Goal: Task Accomplishment & Management: Manage account settings

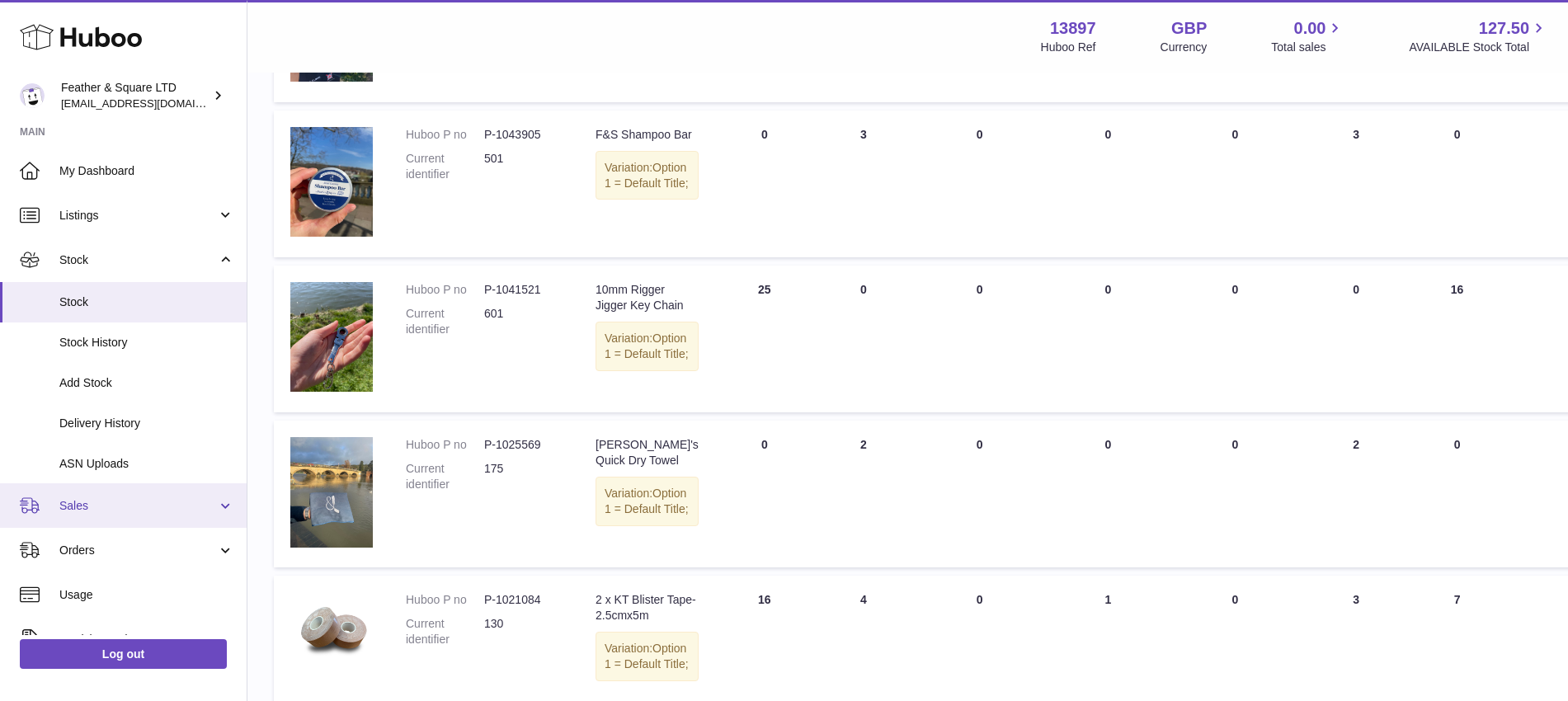
click at [115, 496] on link "Sales" at bounding box center [123, 505] width 247 height 45
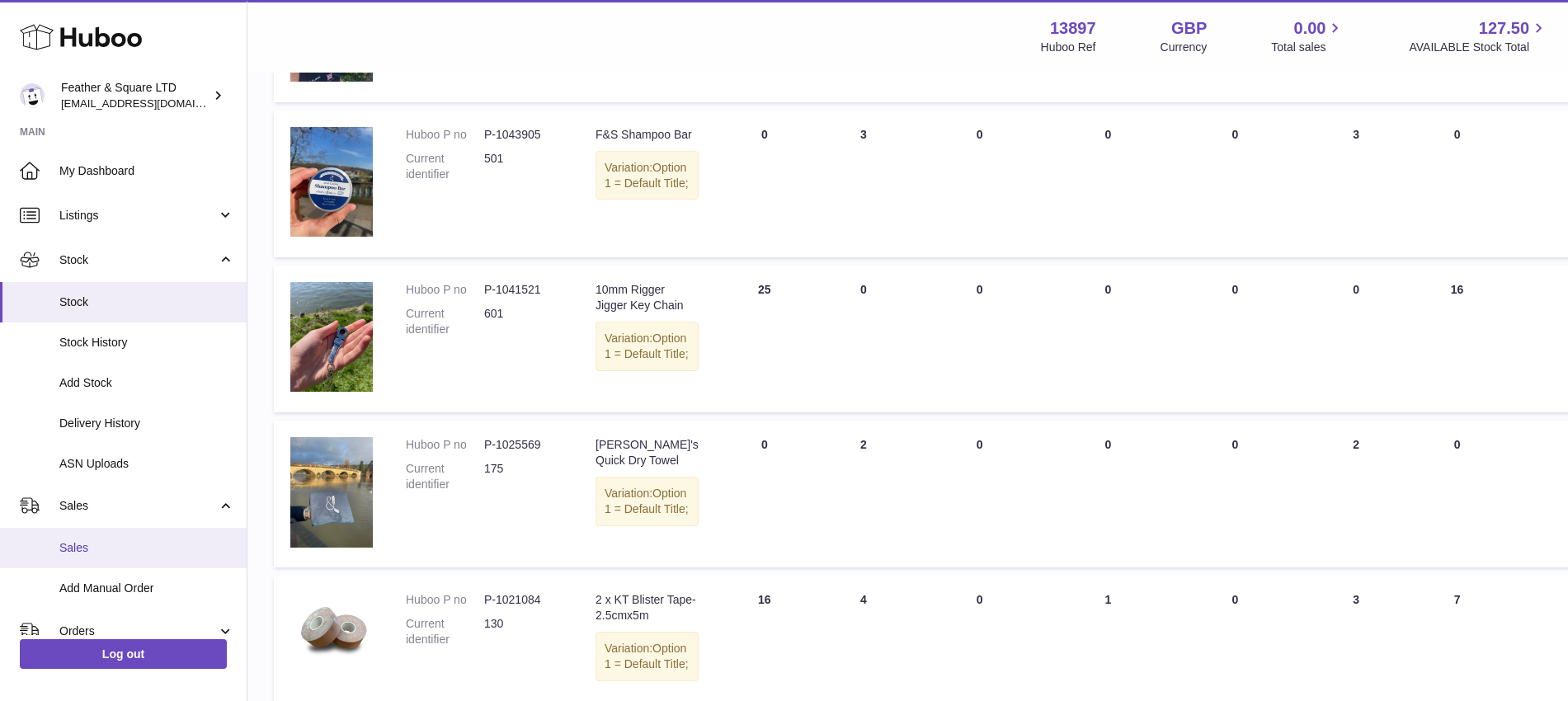
click at [106, 550] on span "Sales" at bounding box center [146, 548] width 175 height 16
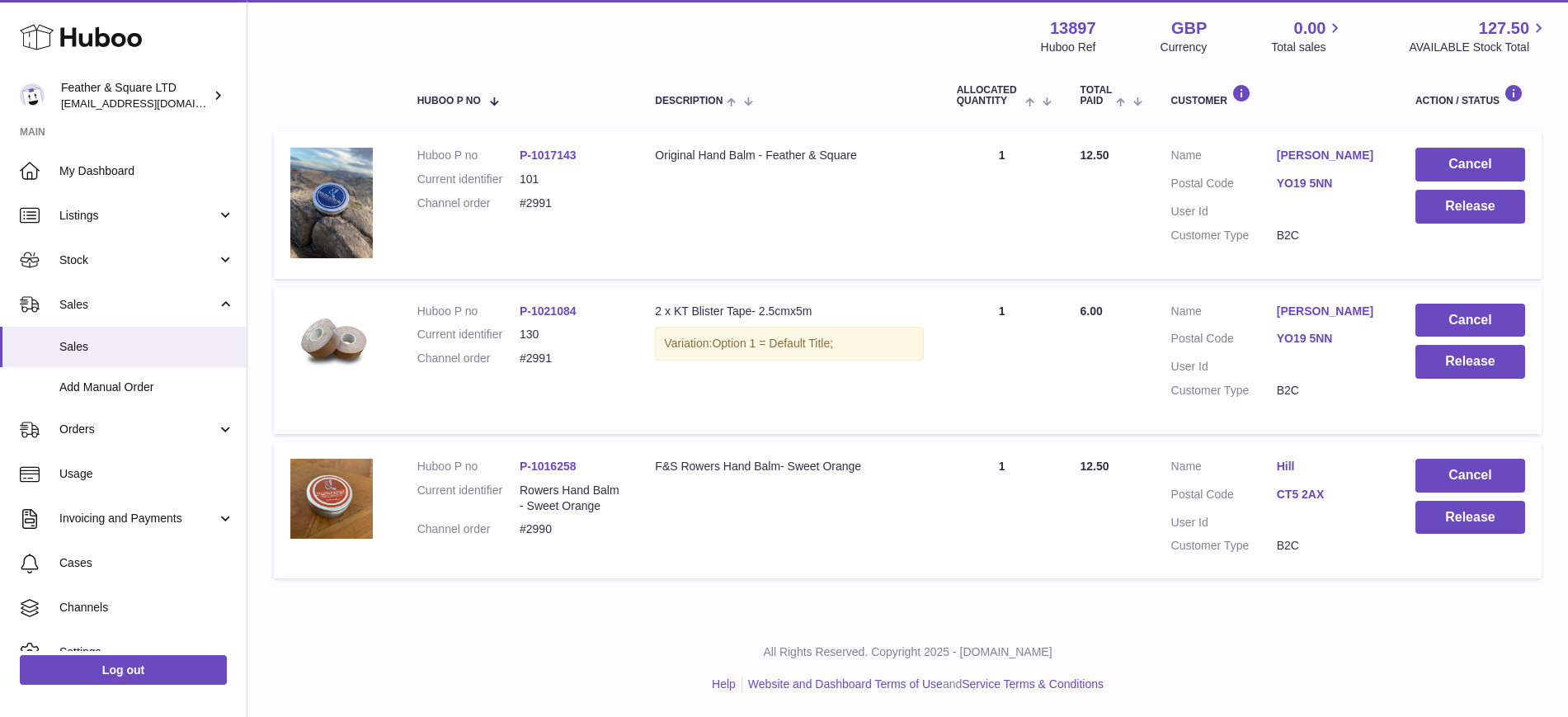
scroll to position [283, 0]
click at [1453, 517] on button "Release" at bounding box center [1470, 518] width 110 height 34
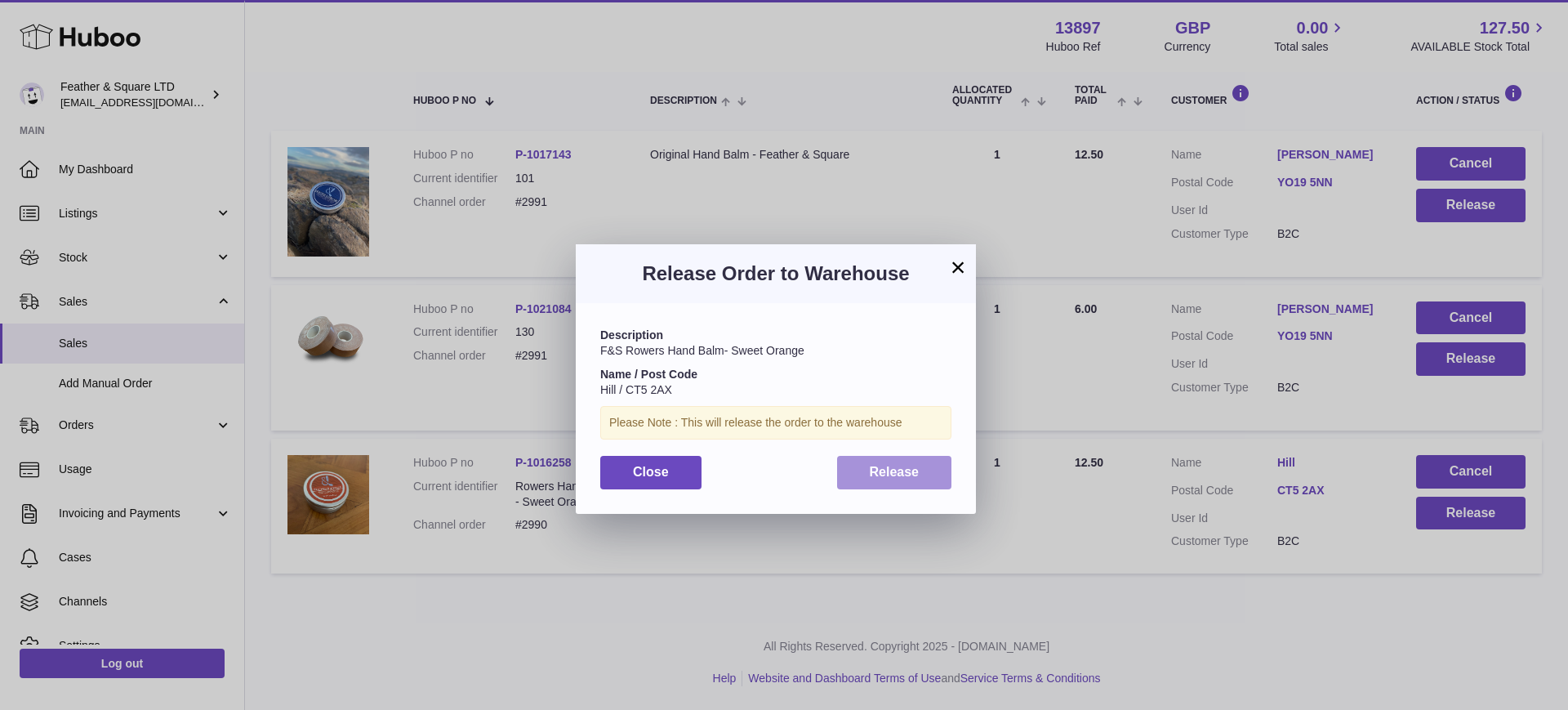
click at [853, 477] on button "Release" at bounding box center [895, 473] width 115 height 34
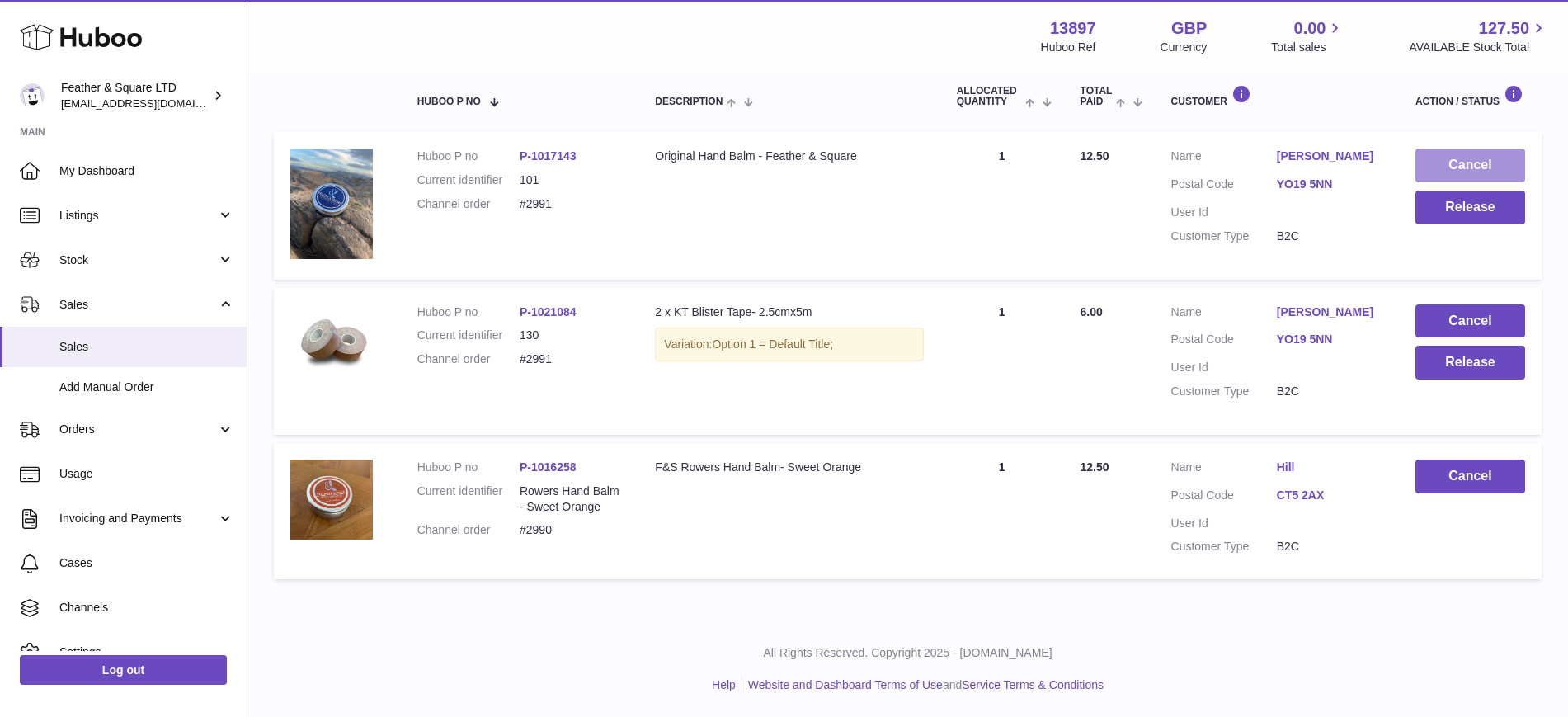
click at [1460, 165] on button "Cancel" at bounding box center [1470, 166] width 110 height 34
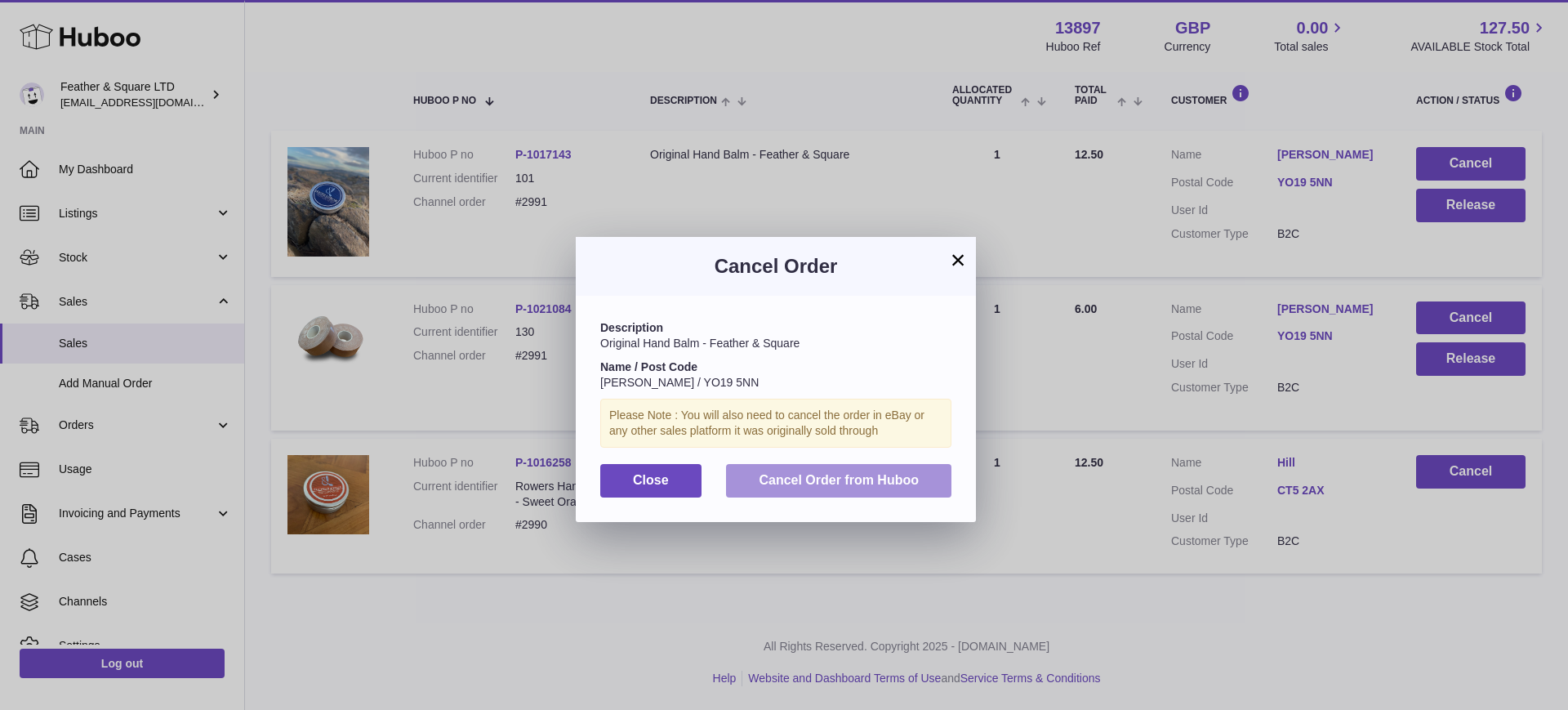
click at [841, 478] on span "Cancel Order from Huboo" at bounding box center [839, 480] width 160 height 14
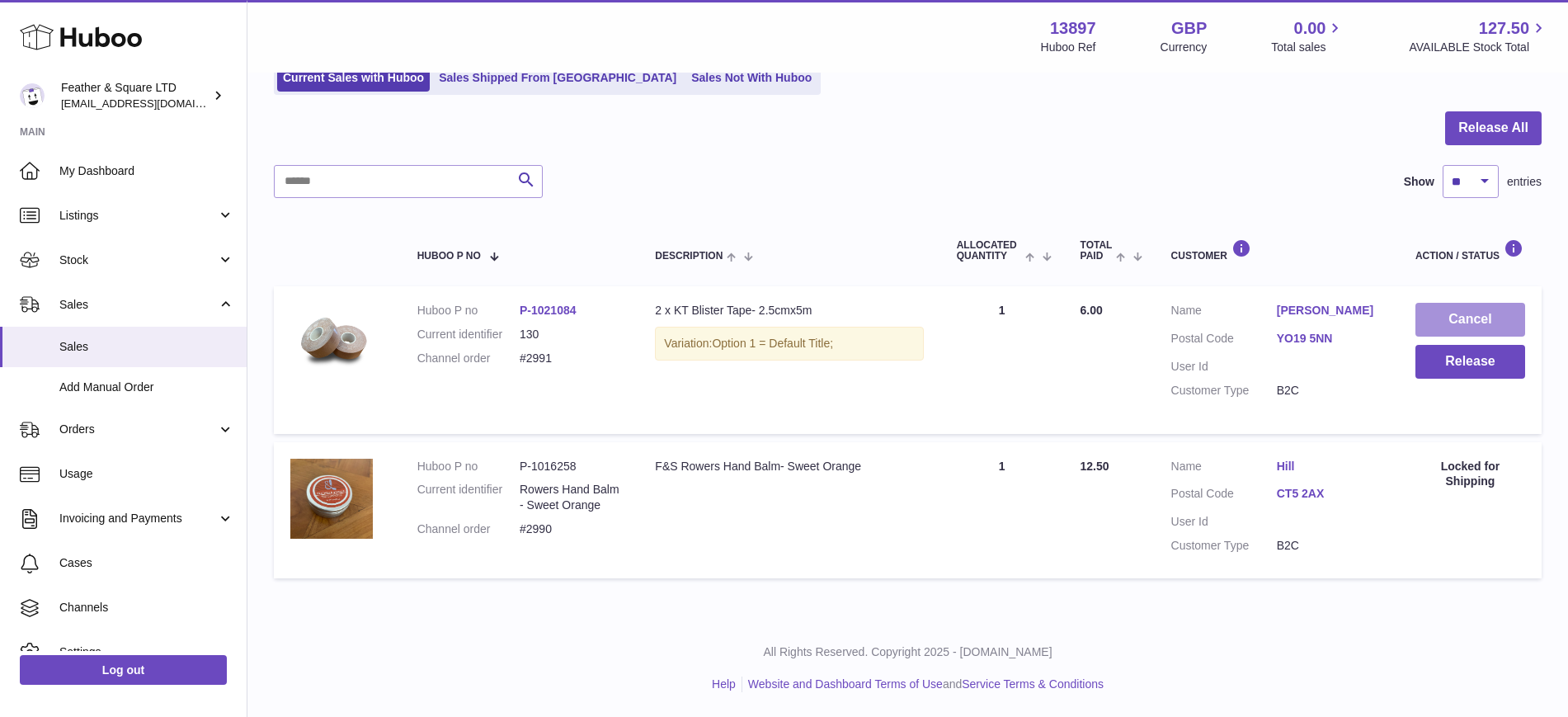
scroll to position [128, 0]
click at [1454, 311] on button "Cancel" at bounding box center [1470, 320] width 110 height 34
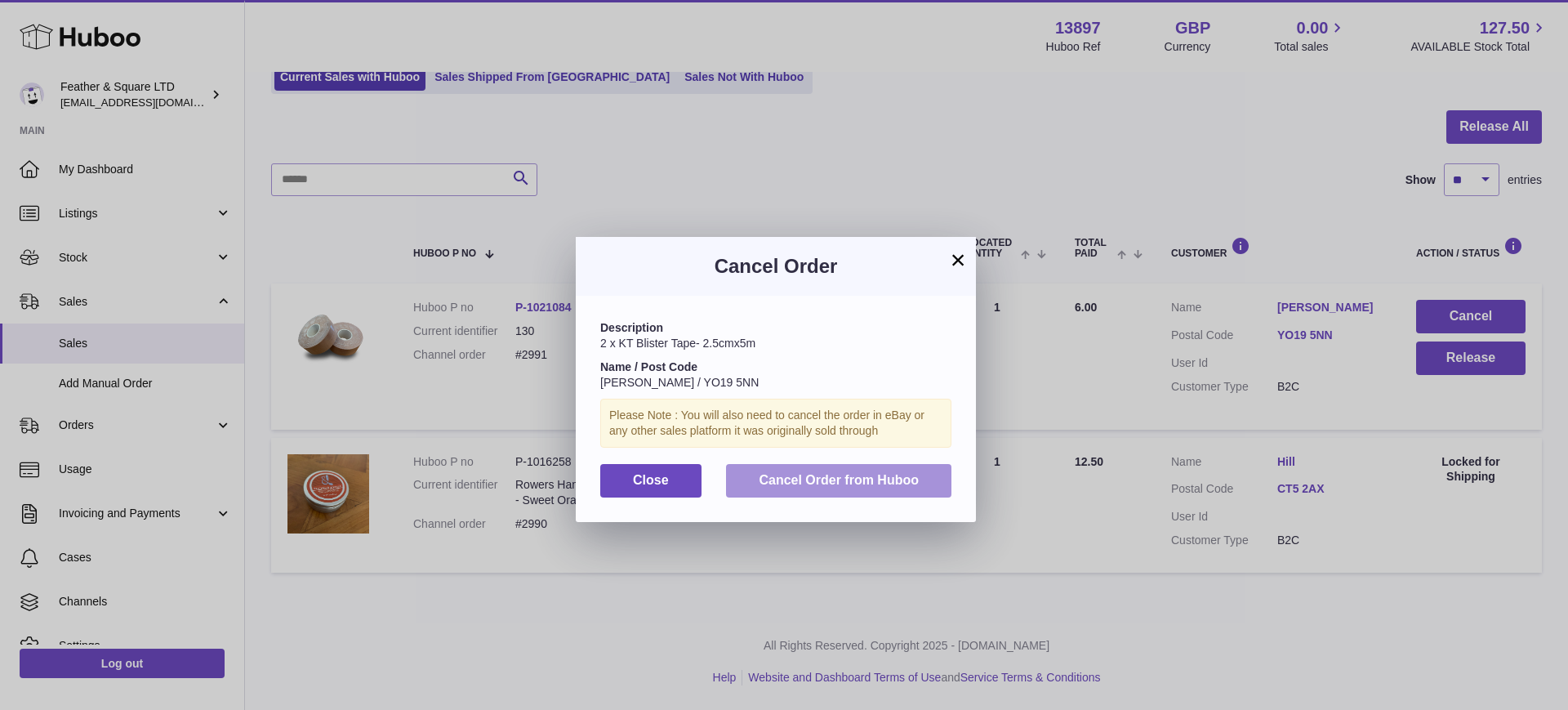
click at [857, 477] on span "Cancel Order from Huboo" at bounding box center [839, 480] width 160 height 14
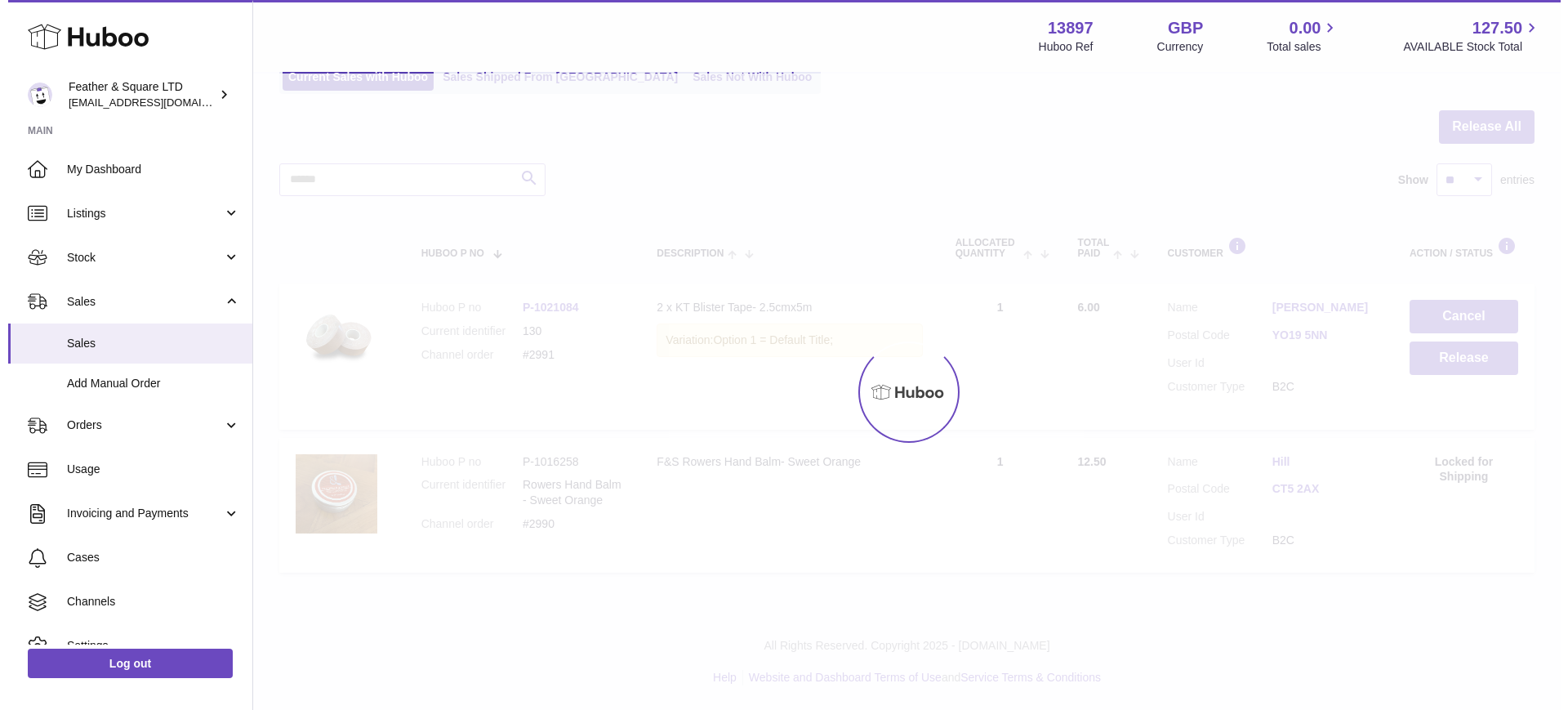
scroll to position [0, 0]
